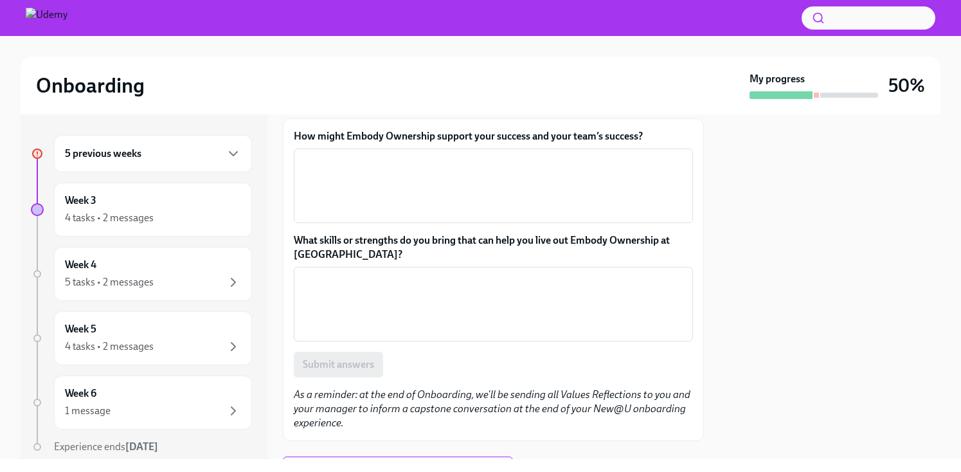
scroll to position [168, 0]
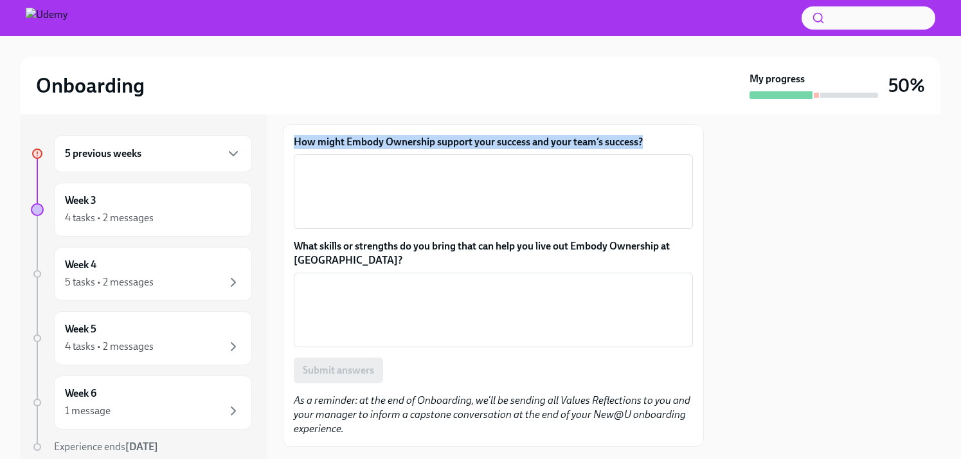
drag, startPoint x: 651, startPoint y: 141, endPoint x: 296, endPoint y: 136, distance: 355.5
click at [296, 136] on label "How might Embody Ownership support your success and your team’s success?" at bounding box center [493, 142] width 399 height 14
copy label "How might Embody Ownership support your success and your team’s success?"
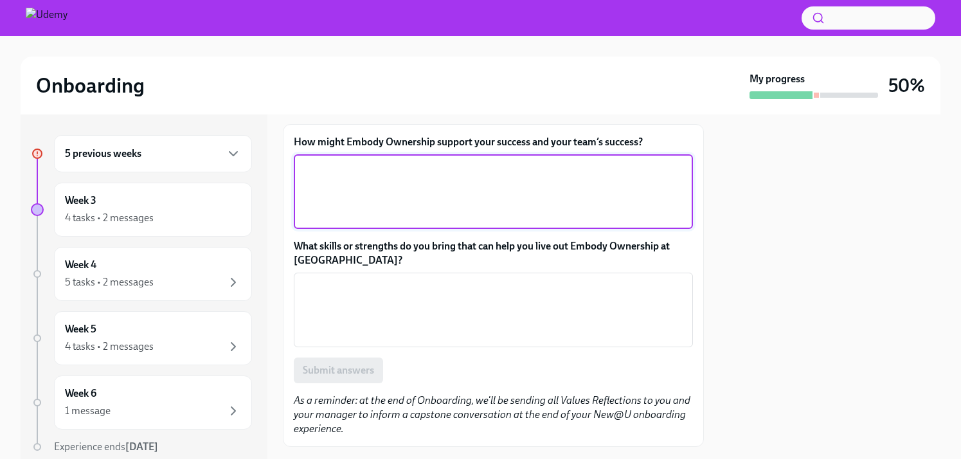
click at [551, 190] on textarea "How might Embody Ownership support your success and your team’s success?" at bounding box center [493, 192] width 384 height 62
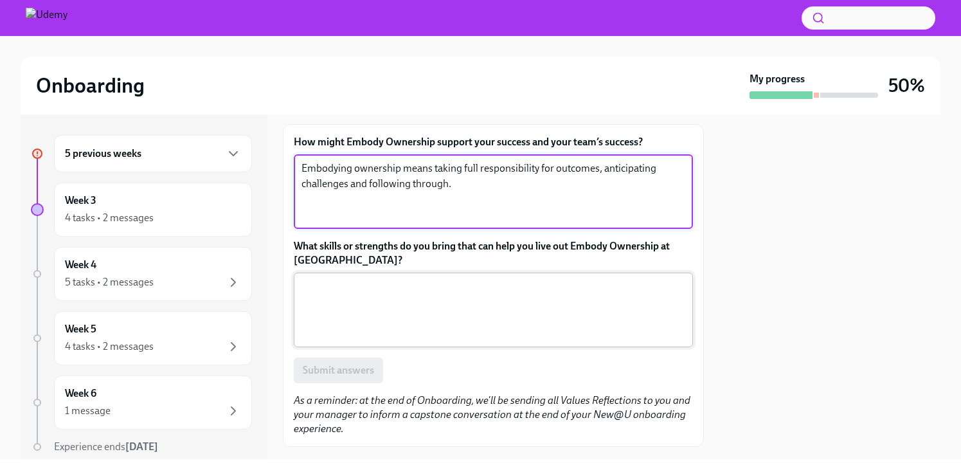
type textarea "Embodying ownership means taking full responsibility for outcomes, anticipating…"
click at [569, 301] on textarea "What skills or strengths do you bring that can help you live out Embody Ownersh…" at bounding box center [493, 310] width 384 height 62
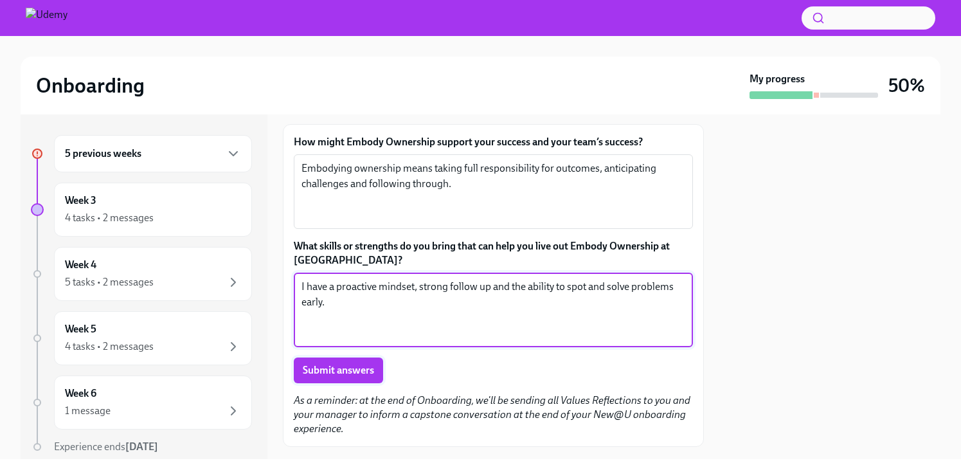
type textarea "I have a proactive mindset, strong follow up and the ability to spot and solve …"
click at [322, 368] on span "Submit answers" at bounding box center [338, 370] width 71 height 13
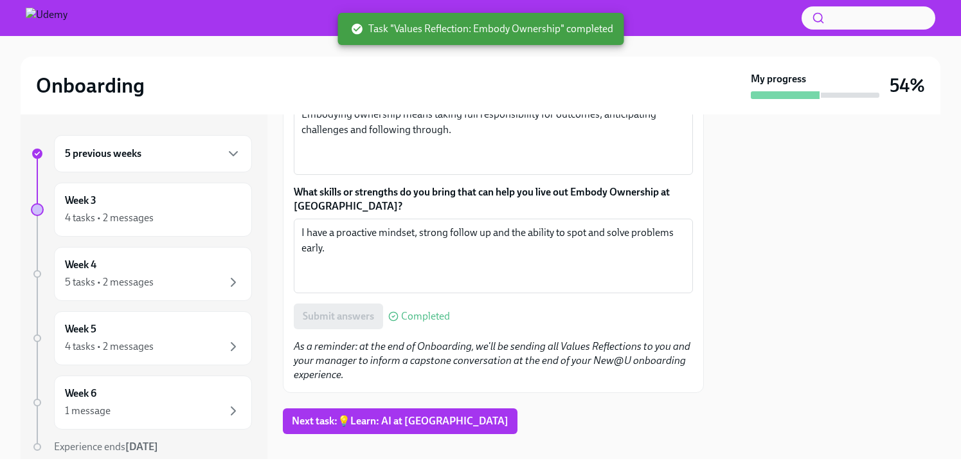
scroll to position [238, 0]
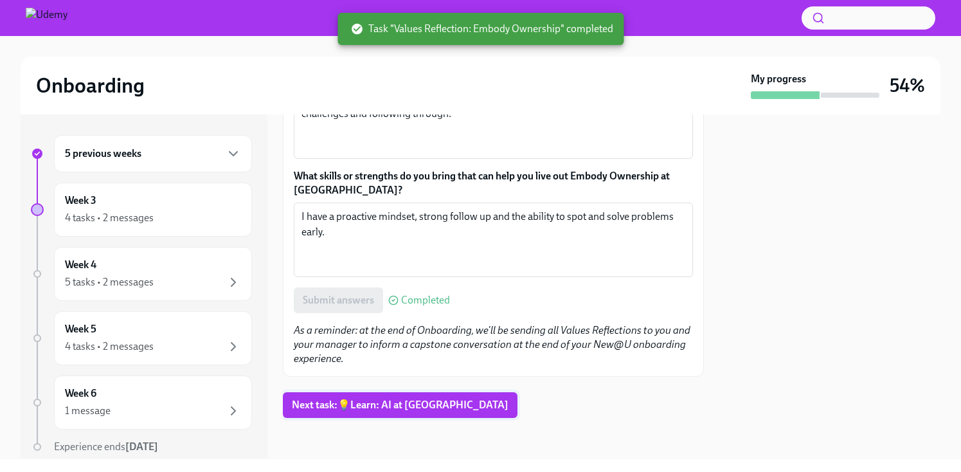
click at [393, 399] on span "Next task : 💡Learn: AI at [GEOGRAPHIC_DATA]" at bounding box center [400, 405] width 217 height 13
